Goal: Task Accomplishment & Management: Manage account settings

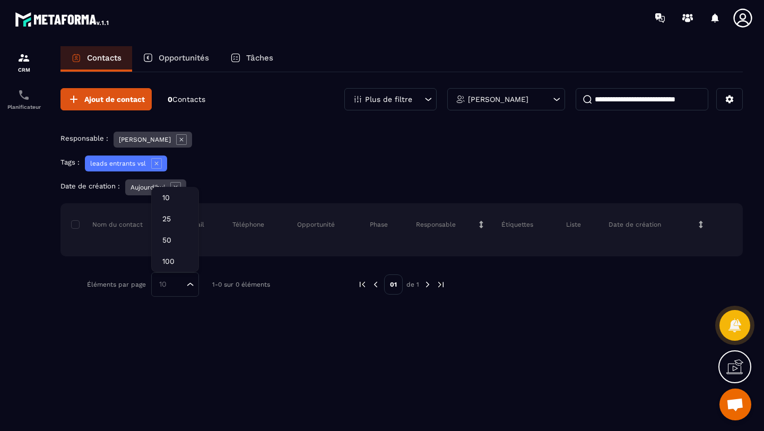
click at [192, 286] on icon "Search for option" at bounding box center [190, 284] width 11 height 11
click at [176, 140] on icon at bounding box center [181, 139] width 11 height 11
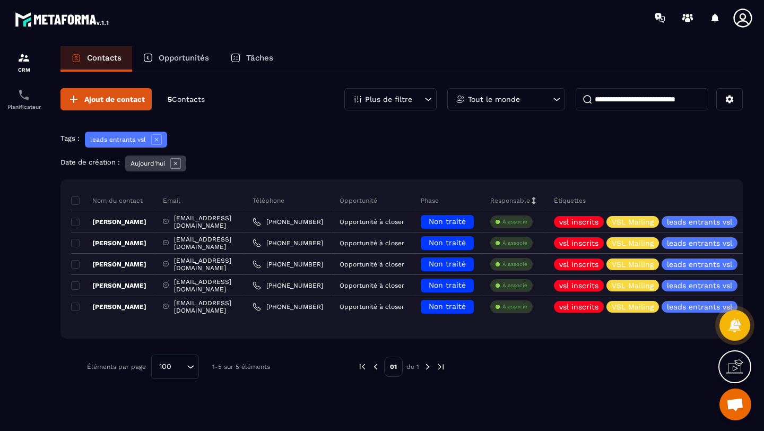
click at [177, 165] on icon at bounding box center [175, 163] width 11 height 11
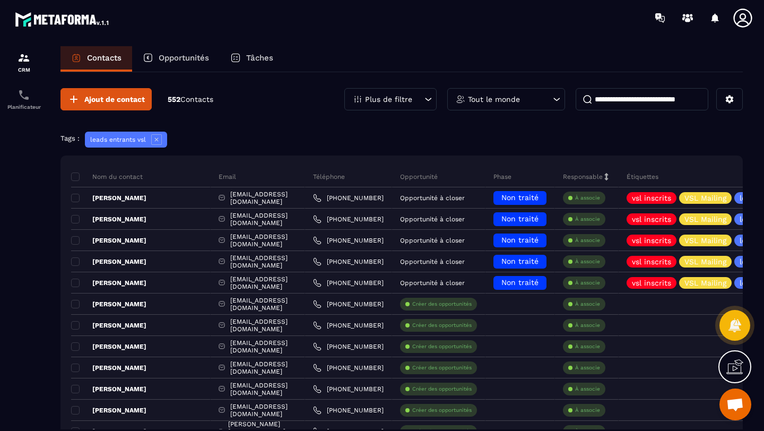
click at [158, 140] on icon at bounding box center [156, 139] width 11 height 11
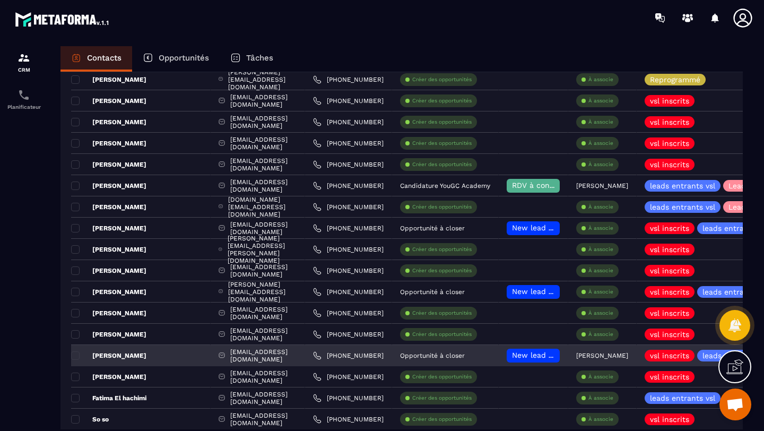
scroll to position [1348, 0]
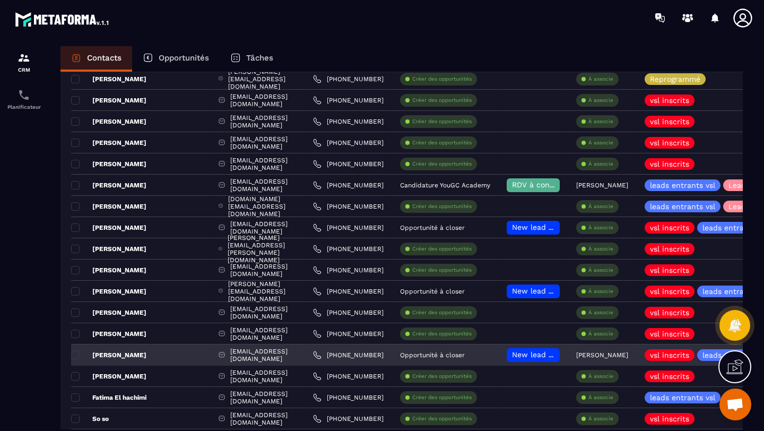
click at [531, 353] on span "New lead à traiter 🔥" at bounding box center [551, 354] width 79 height 8
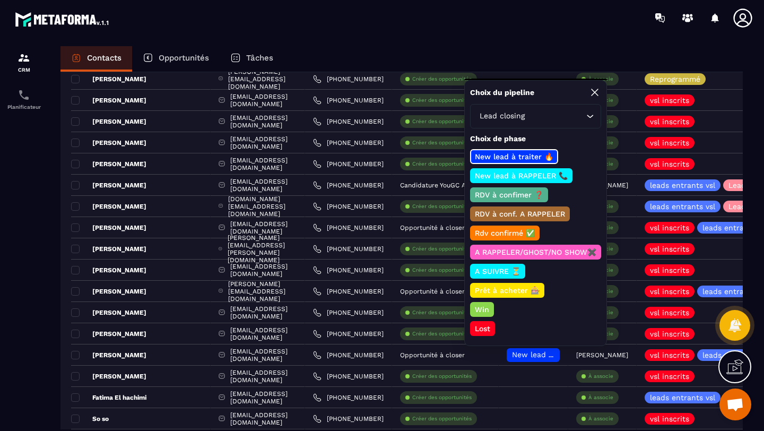
click at [502, 174] on p "New lead à RAPPELER 📞" at bounding box center [521, 175] width 96 height 11
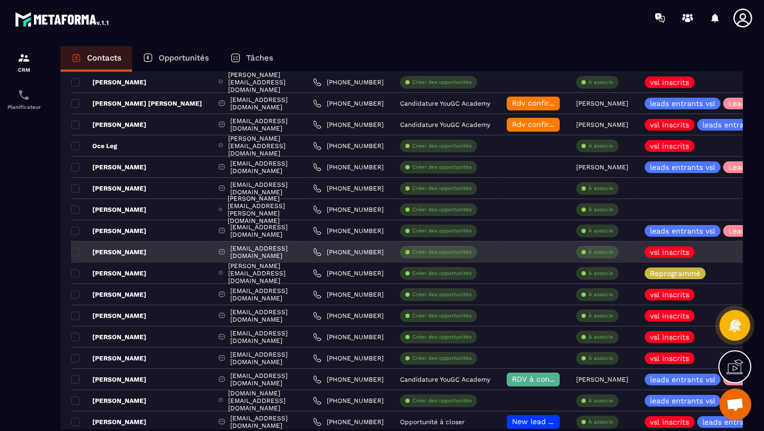
scroll to position [1071, 0]
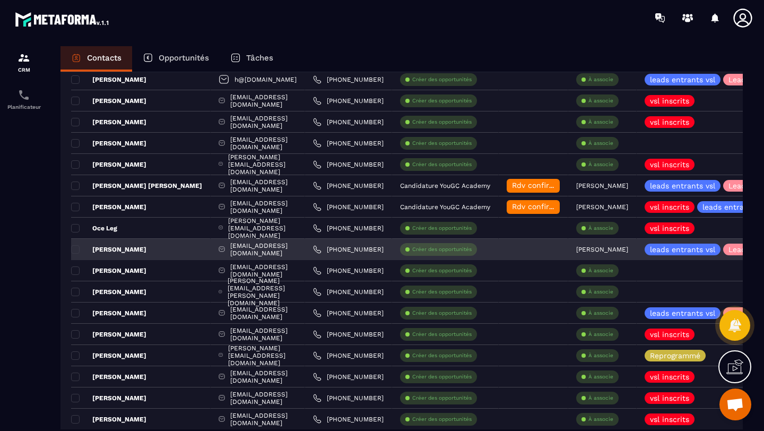
click at [560, 248] on div at bounding box center [534, 249] width 70 height 21
click at [532, 251] on div at bounding box center [534, 249] width 70 height 21
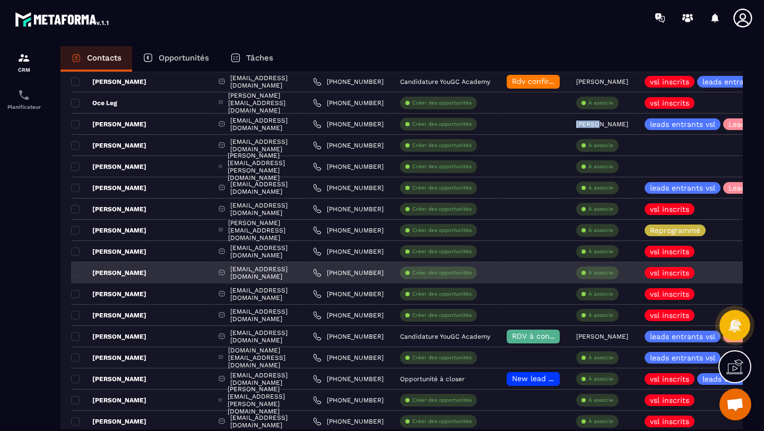
scroll to position [1393, 0]
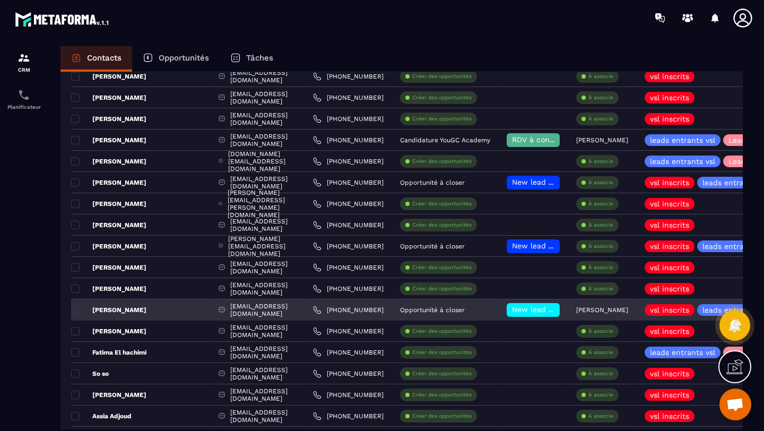
click at [536, 313] on span "New lead à RAPPELER 📞" at bounding box center [558, 309] width 93 height 8
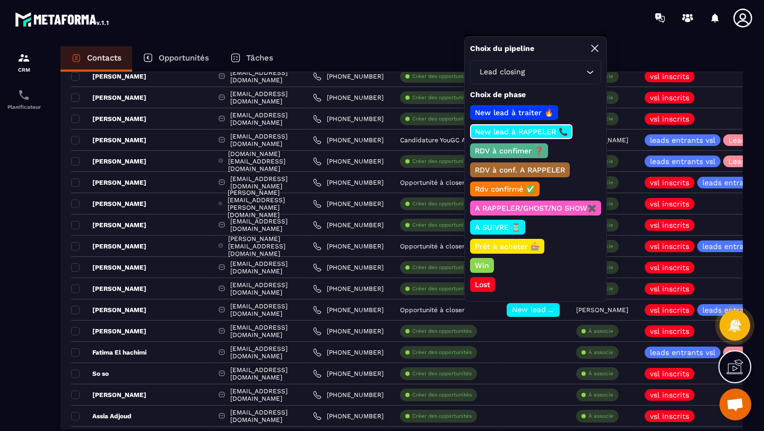
click at [504, 148] on p "RDV à confimer ❓" at bounding box center [509, 150] width 72 height 11
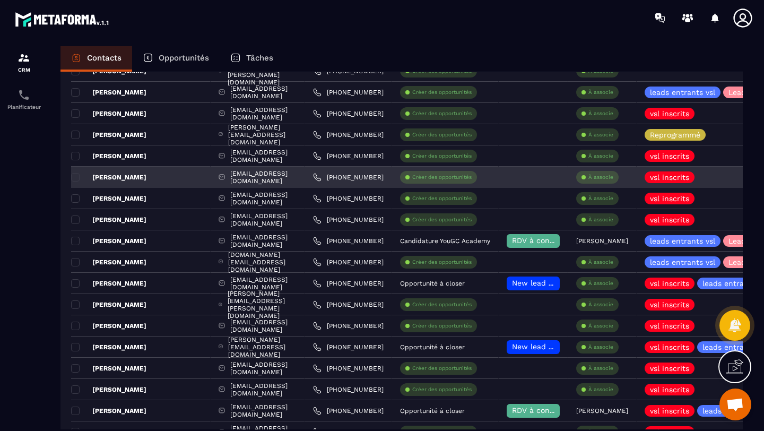
scroll to position [1106, 0]
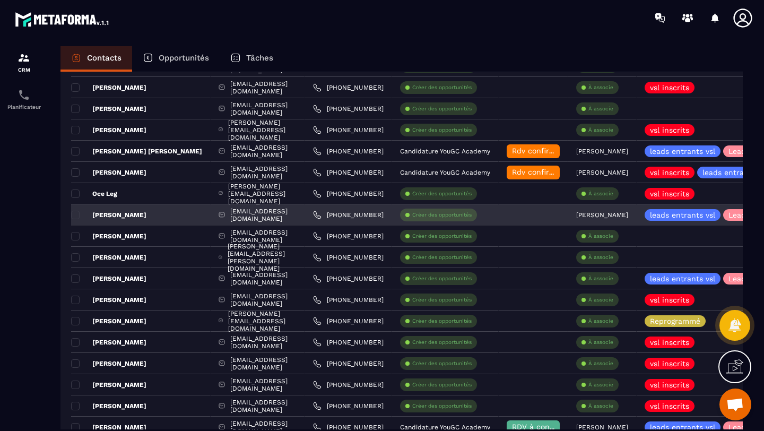
click at [546, 213] on div at bounding box center [534, 214] width 70 height 21
click at [531, 218] on div at bounding box center [534, 214] width 70 height 21
click at [81, 212] on p "[PERSON_NAME]" at bounding box center [108, 215] width 75 height 8
